Goal: Book appointment/travel/reservation

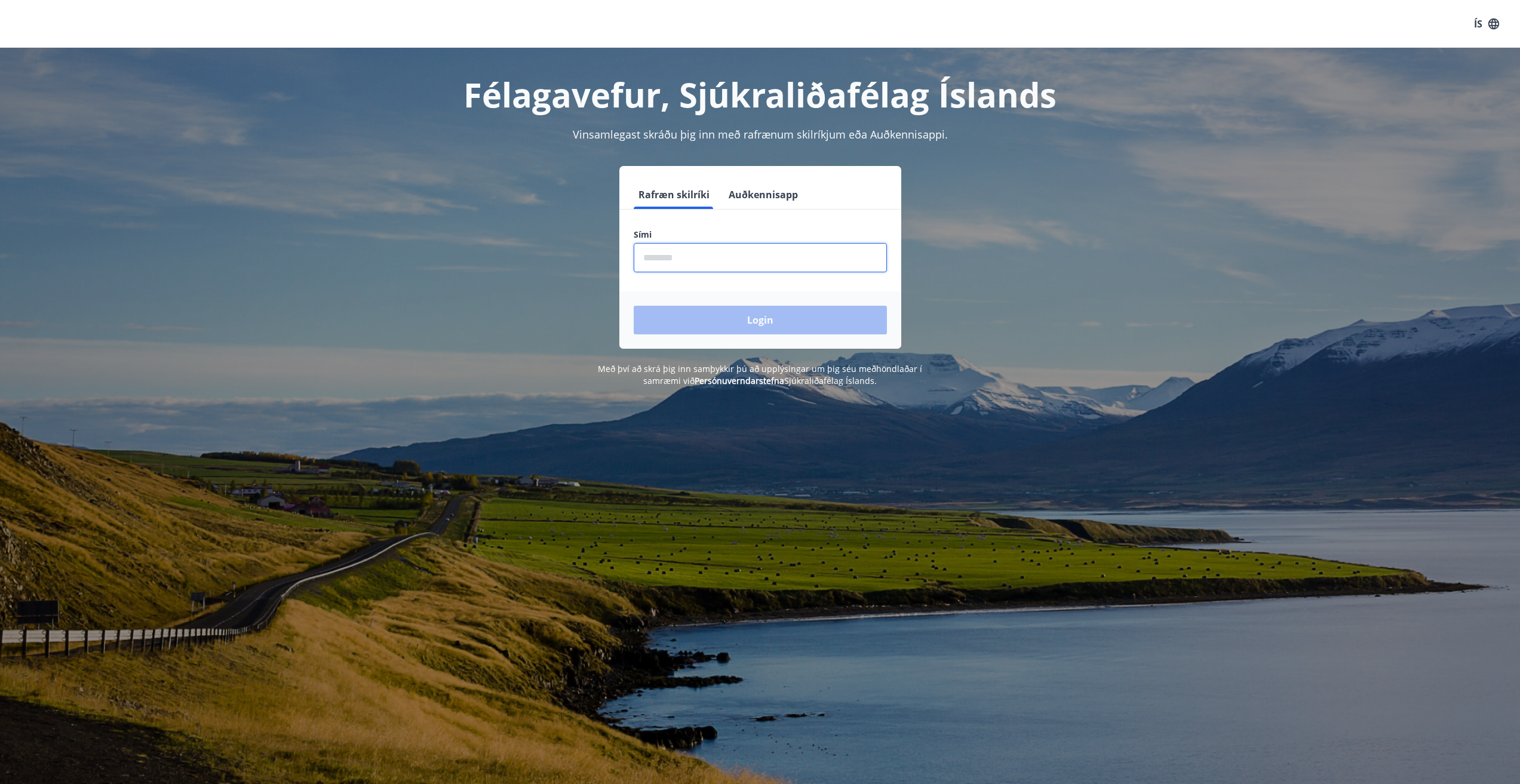
click at [811, 270] on input "phone" at bounding box center [760, 257] width 253 height 29
type input "********"
click at [634, 305] on button "Login" at bounding box center [760, 320] width 253 height 29
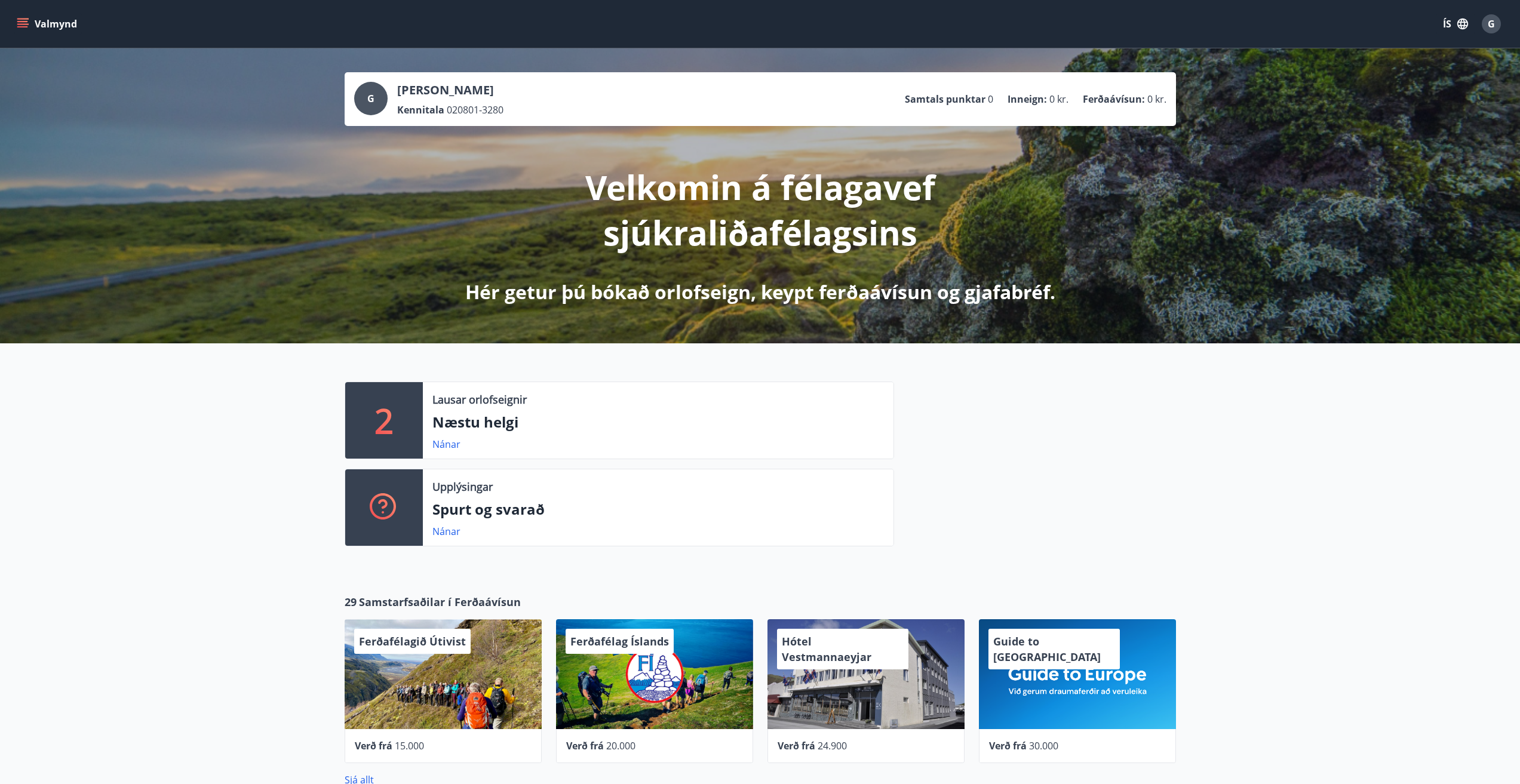
click at [549, 426] on p "Næstu helgi" at bounding box center [658, 422] width 452 height 20
click at [435, 443] on link "Nánar" at bounding box center [446, 444] width 28 height 13
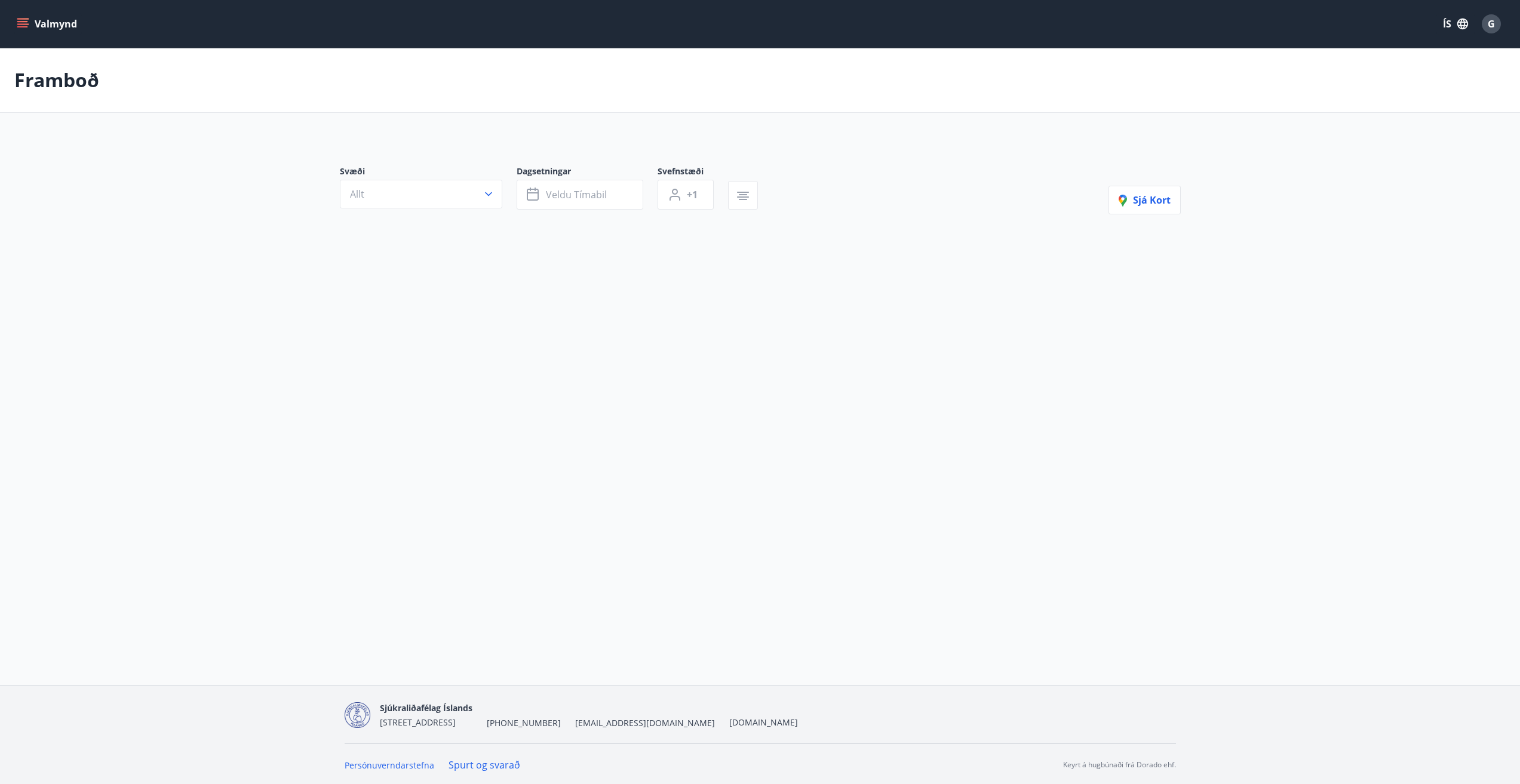
type input "*"
